Goal: Book appointment/travel/reservation

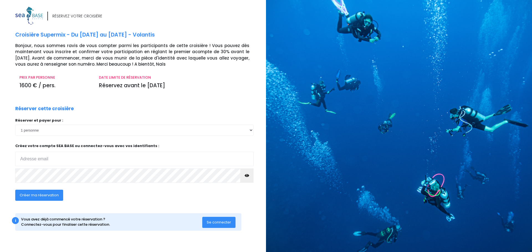
click at [36, 158] on input "email" at bounding box center [134, 159] width 238 height 14
click at [73, 154] on input "email" at bounding box center [134, 159] width 238 height 14
click at [229, 223] on span "Se connecter" at bounding box center [219, 222] width 24 height 5
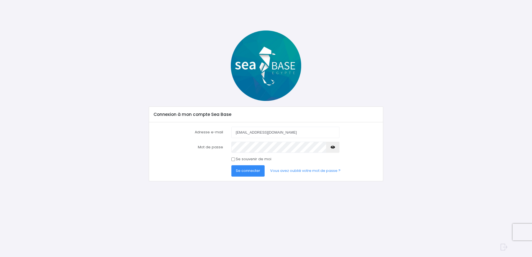
type input "[EMAIL_ADDRESS][DOMAIN_NAME]"
click at [235, 160] on input "Se souvenir de moi" at bounding box center [233, 159] width 4 height 4
checkbox input "true"
click at [250, 172] on span "Se connecter" at bounding box center [248, 170] width 24 height 5
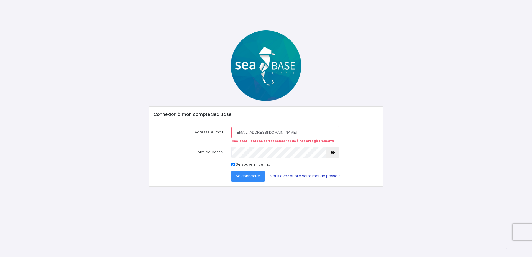
click at [290, 175] on link "Vous avez oublié votre mot de passe ?" at bounding box center [305, 175] width 79 height 11
click at [246, 172] on button "Se connecter" at bounding box center [247, 175] width 33 height 11
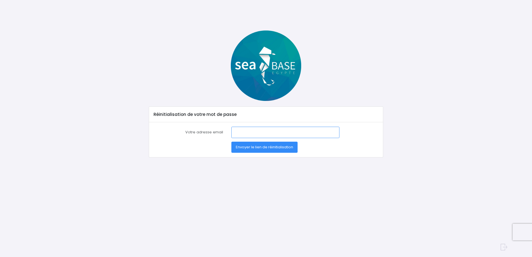
click at [251, 132] on input "Votre adresse email" at bounding box center [285, 132] width 108 height 11
type input "[EMAIL_ADDRESS][DOMAIN_NAME]"
click at [263, 144] on button "Envoyer le lien de réinitialisation" at bounding box center [264, 147] width 66 height 11
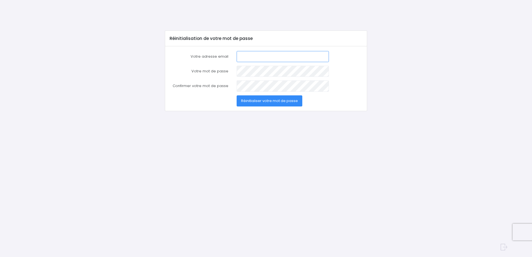
click at [243, 54] on input "Votre adresse email" at bounding box center [283, 56] width 92 height 11
type input "pharmacie.jouvence21000@orange.fr"
click at [265, 98] on button "Réinitialiser votre mot de passe" at bounding box center [270, 100] width 66 height 11
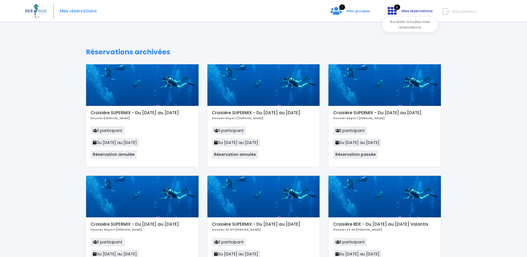
click at [410, 9] on span "Mes réservations" at bounding box center [417, 10] width 31 height 5
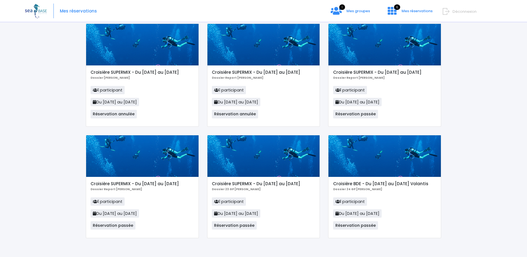
scroll to position [45, 0]
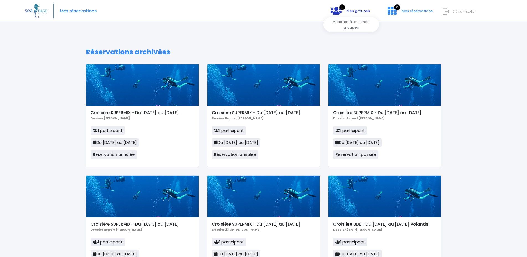
click at [363, 10] on span "Mes groupes" at bounding box center [359, 10] width 24 height 5
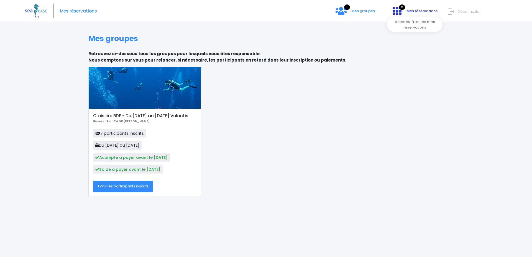
click at [405, 12] on link "6 Mes réservations" at bounding box center [414, 12] width 53 height 5
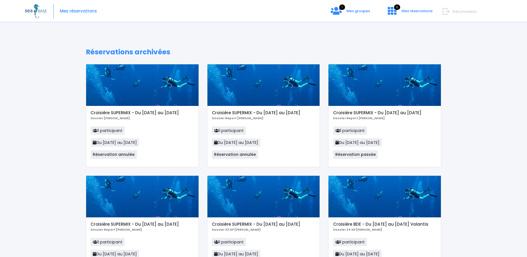
click at [405, 12] on span "Mes réservations" at bounding box center [417, 10] width 31 height 5
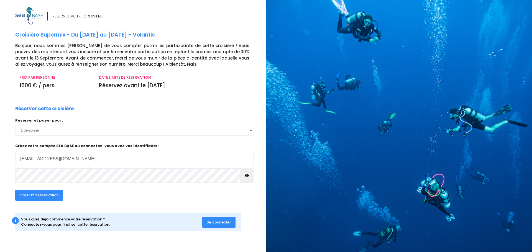
click at [249, 173] on button "button" at bounding box center [246, 175] width 13 height 14
click at [39, 195] on span "Créer ma réservation" at bounding box center [39, 195] width 39 height 5
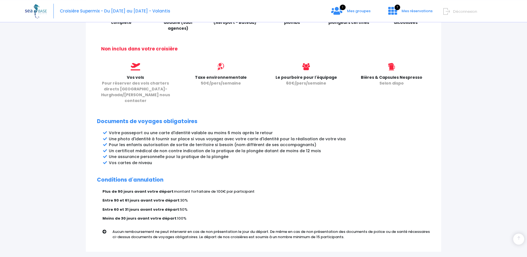
scroll to position [244, 0]
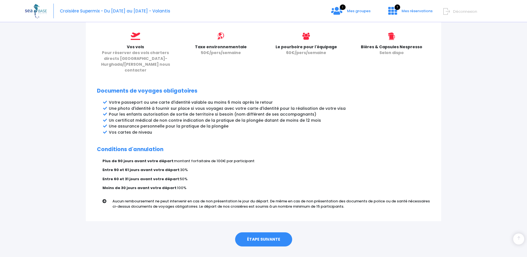
click at [287, 232] on link "ÉTAPE SUIVANTE" at bounding box center [263, 239] width 57 height 14
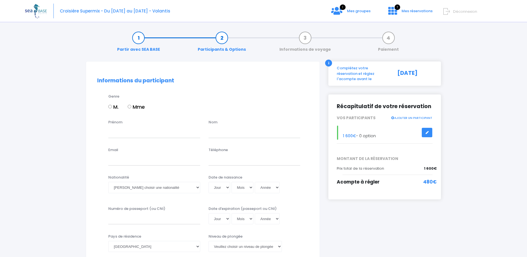
click at [110, 106] on input "M." at bounding box center [110, 107] width 4 height 4
radio input "true"
click at [124, 137] on input "Prénom" at bounding box center [154, 132] width 92 height 11
type input "[PERSON_NAME]"
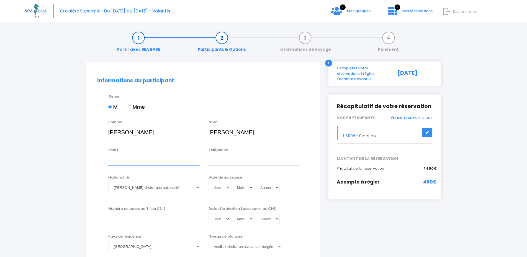
click at [123, 164] on input "Email" at bounding box center [154, 159] width 92 height 11
type input "pharmacie.jouvence21000@orange.fr"
click at [218, 158] on input "Téléphone" at bounding box center [255, 159] width 92 height 11
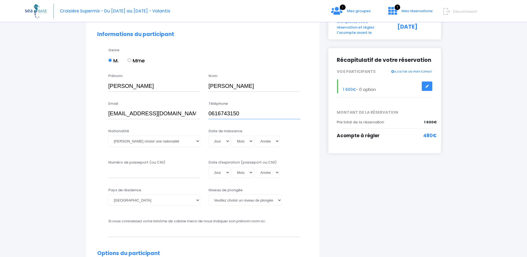
scroll to position [57, 0]
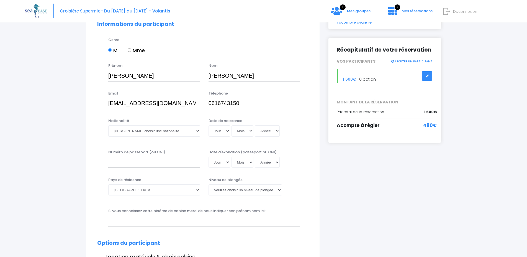
type input "0616743150"
click at [108, 125] on select "Veuillez choisir une nationalité Afghane Albanaise Algerienne Allemande America…" at bounding box center [154, 130] width 92 height 11
select select "Française"
click option "Française" at bounding box center [0, 0] width 0 height 0
click at [209, 125] on select "Jour 01 02 03 04 05 06 07 08 09 10 11 12 13 14 15 16 17 18 19 20 21 22 23 24 25…" at bounding box center [220, 130] width 22 height 11
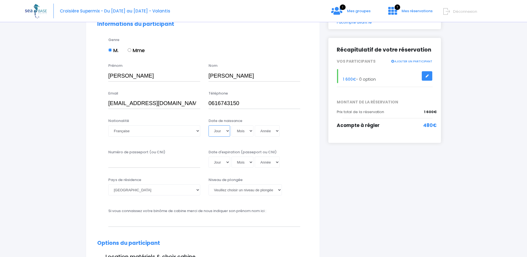
select select "11"
click option "11" at bounding box center [0, 0] width 0 height 0
click at [232, 125] on select "Mois 01 02 03 04 05 06 07 08 09 10 11 12" at bounding box center [243, 130] width 22 height 11
select select "05"
click option "05" at bounding box center [0, 0] width 0 height 0
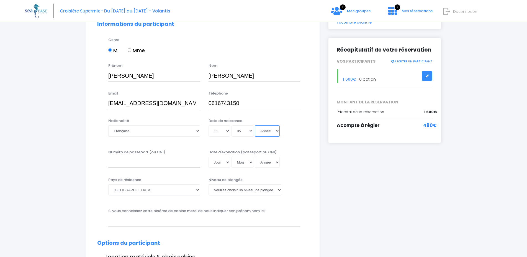
click at [255, 125] on select "Année 2045 2044 2043 2042 2041 2040 2039 2038 2037 2036 2035 2034 2033 2032 203…" at bounding box center [267, 130] width 25 height 11
select select "1970"
click option "1970" at bounding box center [0, 0] width 0 height 0
type input "1970-05-11"
click at [130, 160] on input "Numéro de passeport (ou CNI)" at bounding box center [154, 162] width 92 height 11
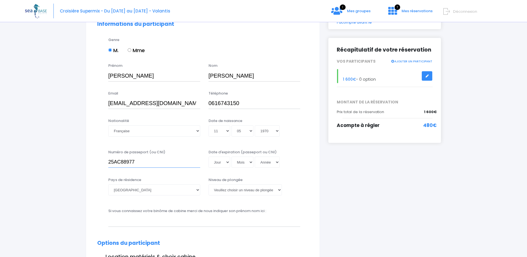
type input "25AC88977"
click at [209, 157] on select "Jour 01 02 03 04 05 06 07 08 09 10 11 12 13 14 15 16 17 18 19 20 21 22 23 24 25…" at bounding box center [220, 162] width 22 height 11
select select "23"
click option "23" at bounding box center [0, 0] width 0 height 0
click at [232, 157] on select "Mois 01 02 03 04 05 06 07 08 09 10 11 12" at bounding box center [243, 162] width 22 height 11
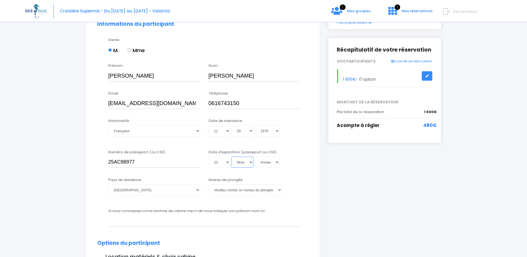
select select "01"
click option "01" at bounding box center [0, 0] width 0 height 0
click at [255, 157] on select "Année 2045 2044 2043 2042 2041 2040 2039 2038 2037 2036 2035 2034 2033 2032 203…" at bounding box center [267, 162] width 25 height 11
select select "2035"
click option "2035" at bounding box center [0, 0] width 0 height 0
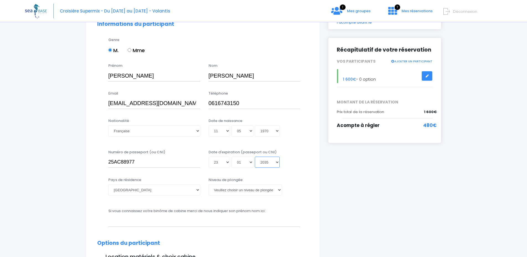
type input "2035-01-23"
click at [108, 184] on select "Afghanistan Afrique du Sud Albanie Algérie Allemagne Andorre Angola Anguilla An…" at bounding box center [154, 189] width 92 height 11
click option "France" at bounding box center [0, 0] width 0 height 0
click at [209, 184] on select "Veuillez choisir un niveau de plongée Non plongeur Junior OW diver Adventure OW…" at bounding box center [245, 189] width 73 height 11
select select "N4"
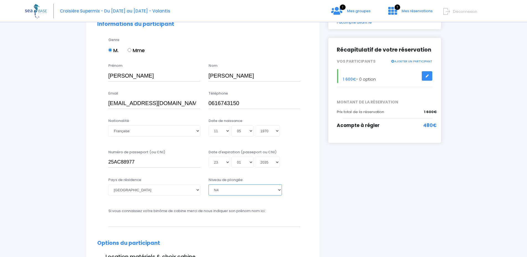
click option "N4" at bounding box center [0, 0] width 0 height 0
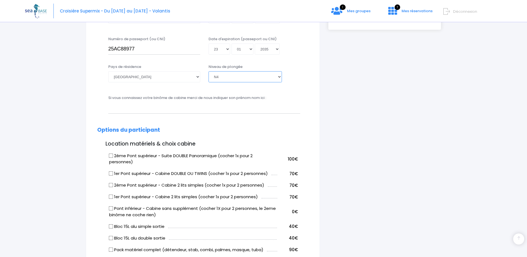
scroll to position [226, 0]
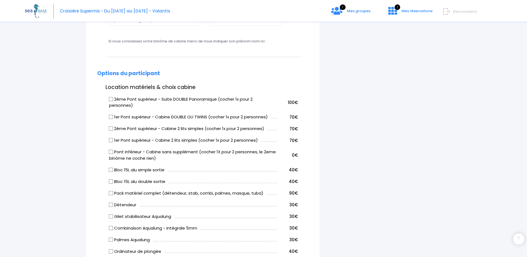
click at [109, 129] on td "2ème Pont supérieur - Cabine 2 lits simples (cocher 1x pour 2 personnes)" at bounding box center [193, 128] width 170 height 12
click at [108, 142] on td "1er Pont supérieur - Cabine 2 lits simples (cocher 1x pour 2 personnes)" at bounding box center [193, 140] width 170 height 12
click at [111, 142] on input "1er Pont supérieur - Cabine 2 lits simples (cocher 1x pour 2 personnes)" at bounding box center [111, 140] width 4 height 4
checkbox input "true"
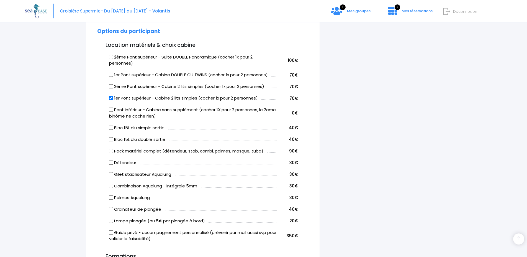
scroll to position [283, 0]
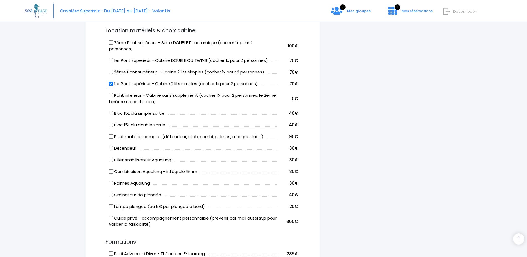
click at [110, 127] on input "Bloc 15L alu double sortie" at bounding box center [111, 124] width 4 height 4
checkbox input "true"
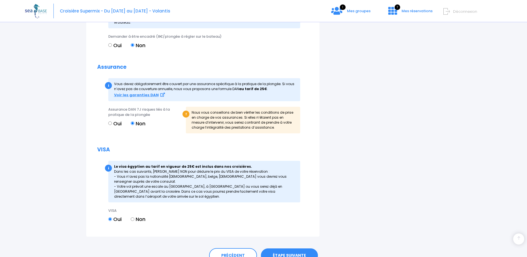
scroll to position [610, 0]
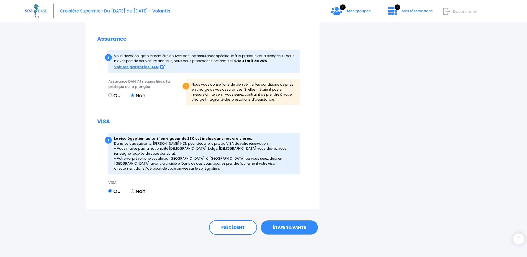
click at [281, 228] on link "ÉTAPE SUIVANTE" at bounding box center [289, 227] width 57 height 14
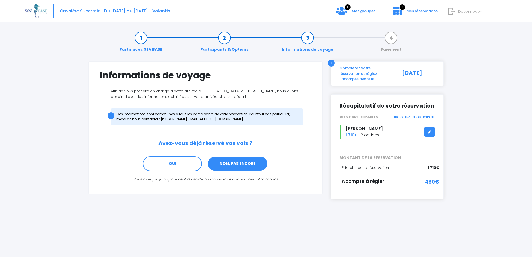
click at [235, 163] on link "NON, PAS ENCORE" at bounding box center [237, 163] width 61 height 15
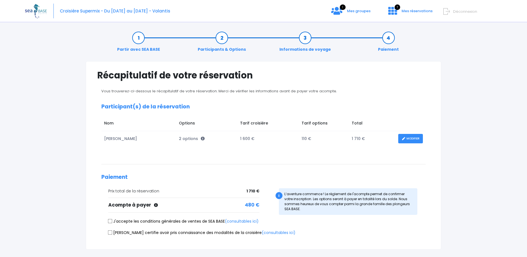
click at [110, 221] on input "J'accepte les conditions générales de ventes de SEA BASE (consultables ici)" at bounding box center [110, 221] width 4 height 4
checkbox input "true"
click at [111, 232] on input "Je certifie avoir pris connaissance des modalités de la croisière (consultables…" at bounding box center [110, 232] width 4 height 4
checkbox input "true"
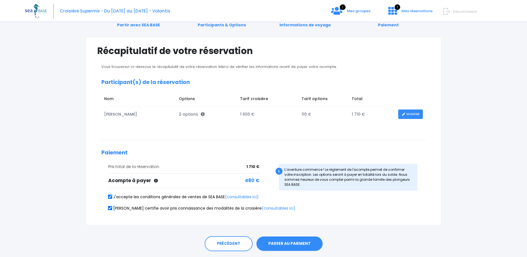
scroll to position [41, 0]
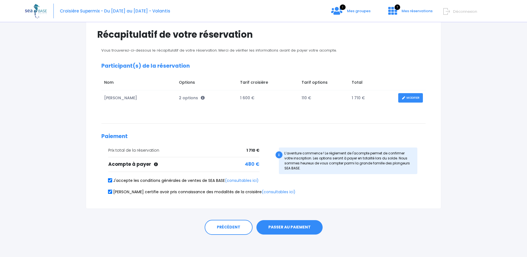
click at [268, 229] on button "PASSER AU PAIEMENT" at bounding box center [290, 227] width 66 height 14
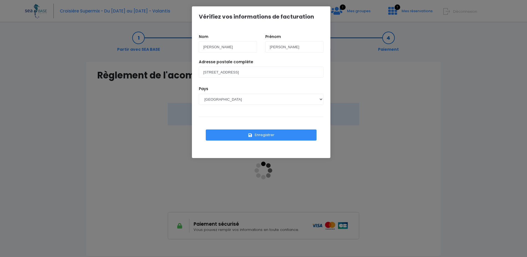
click at [264, 132] on button "Enregistrer" at bounding box center [261, 134] width 111 height 11
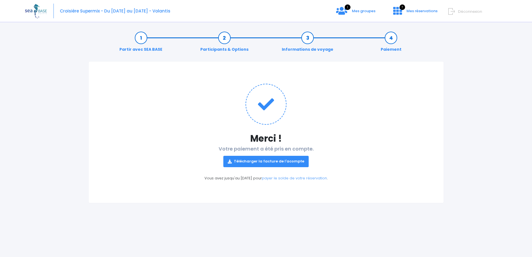
click at [271, 161] on link "Télécharger la facture de l'acompte" at bounding box center [265, 161] width 85 height 11
